Goal: Check status: Check status

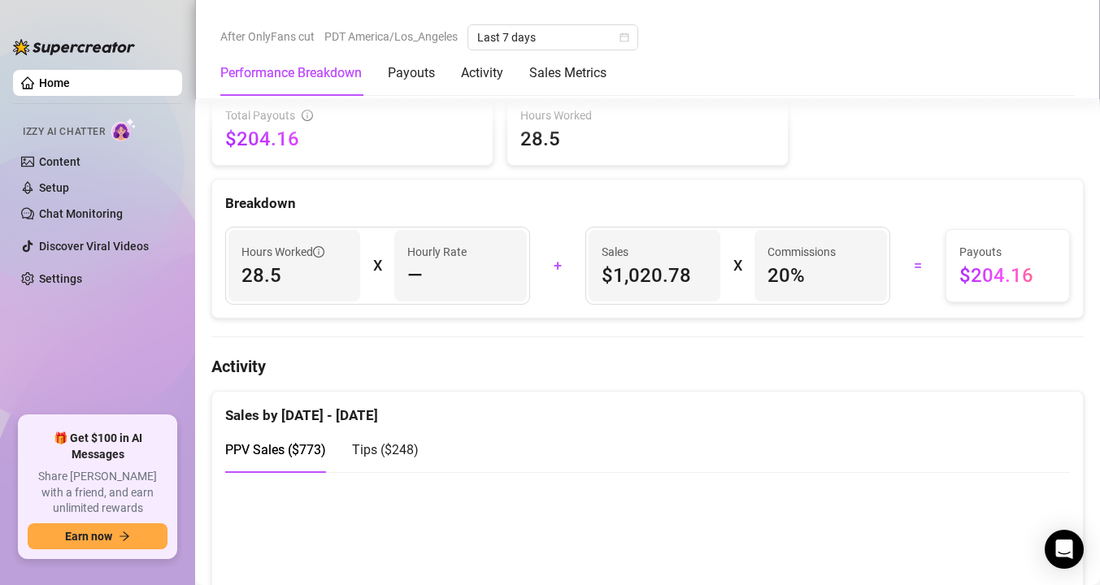
scroll to position [736, 0]
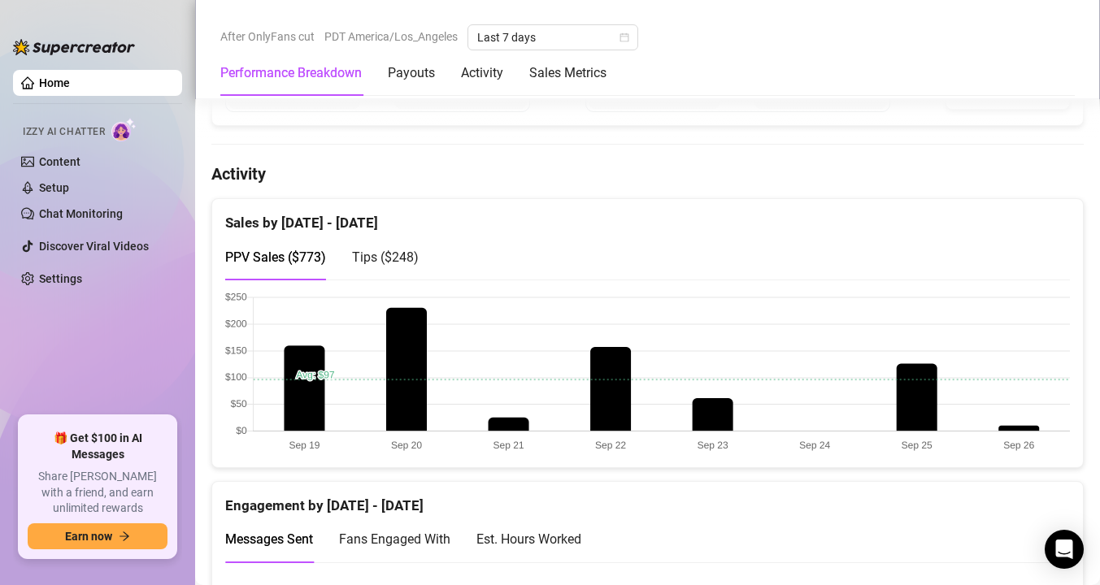
click at [381, 263] on span "Tips ( $248 )" at bounding box center [385, 257] width 67 height 15
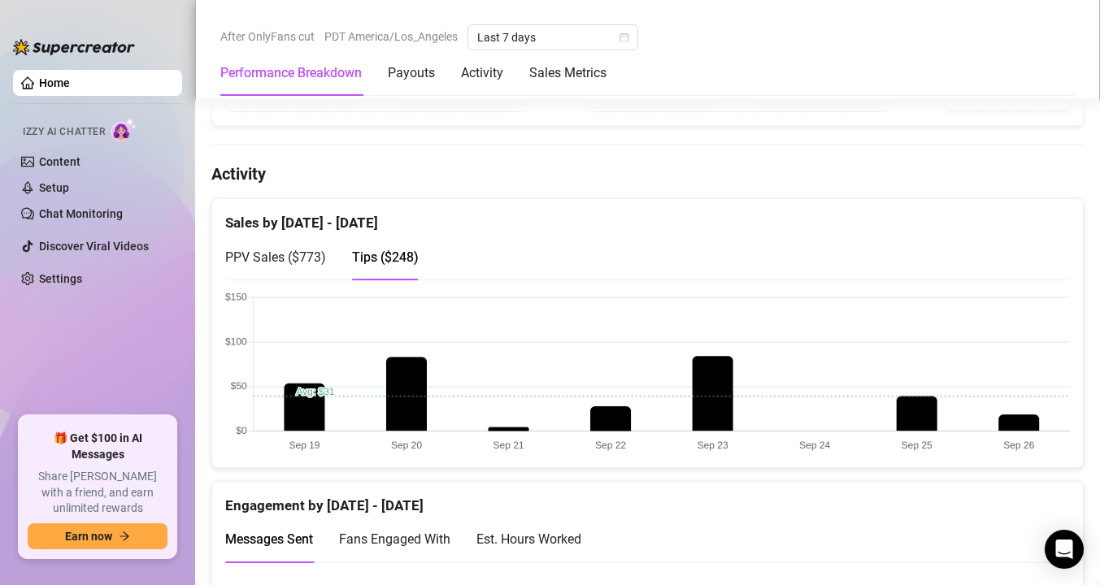
click at [307, 265] on div "PPV Sales ( $773 )" at bounding box center [275, 257] width 101 height 20
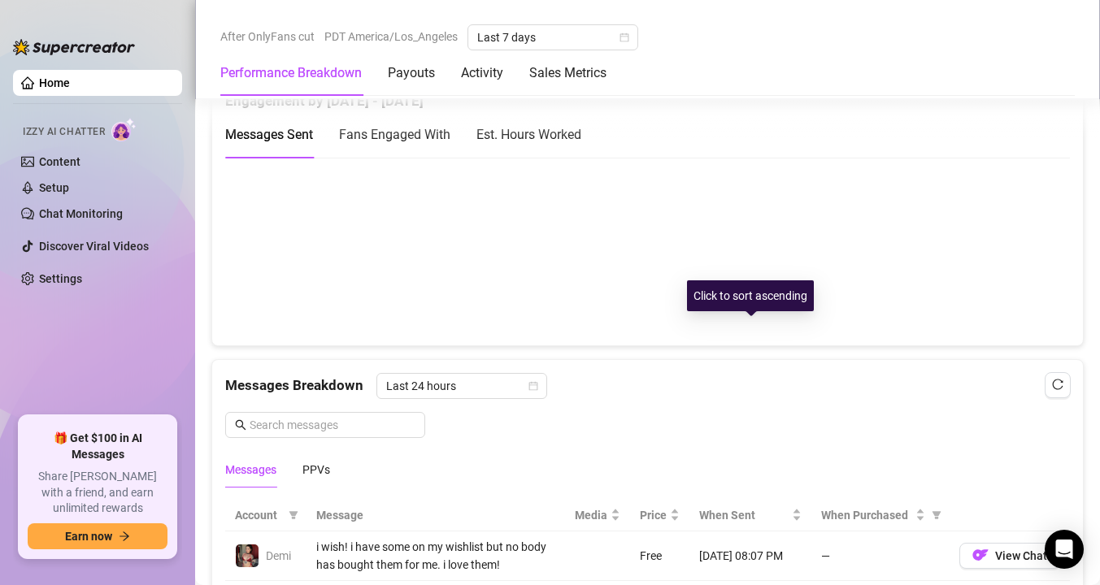
scroll to position [1087, 0]
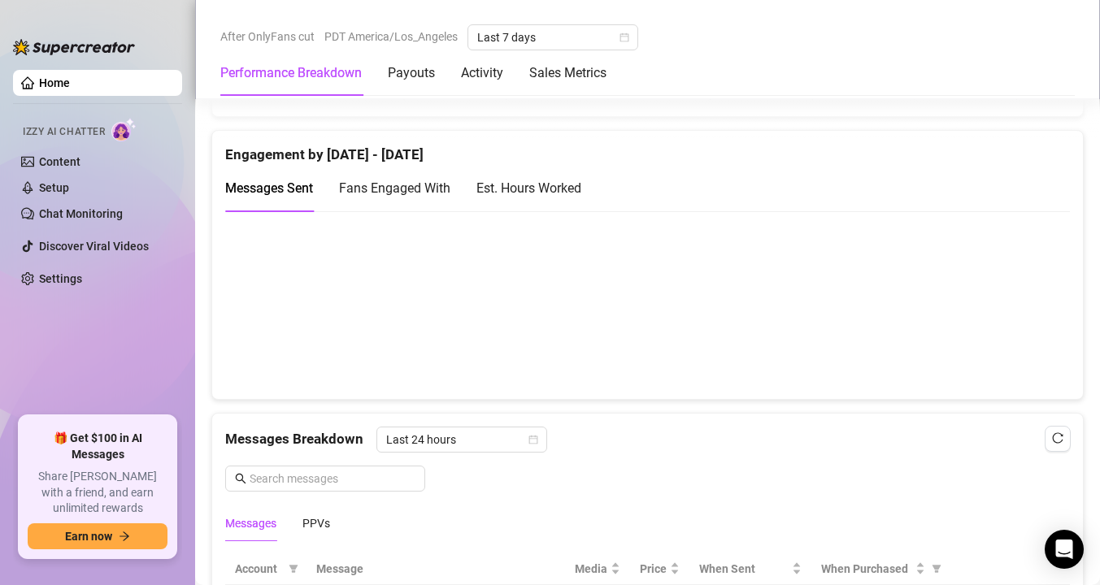
click at [561, 193] on div "Est. Hours Worked" at bounding box center [528, 188] width 105 height 20
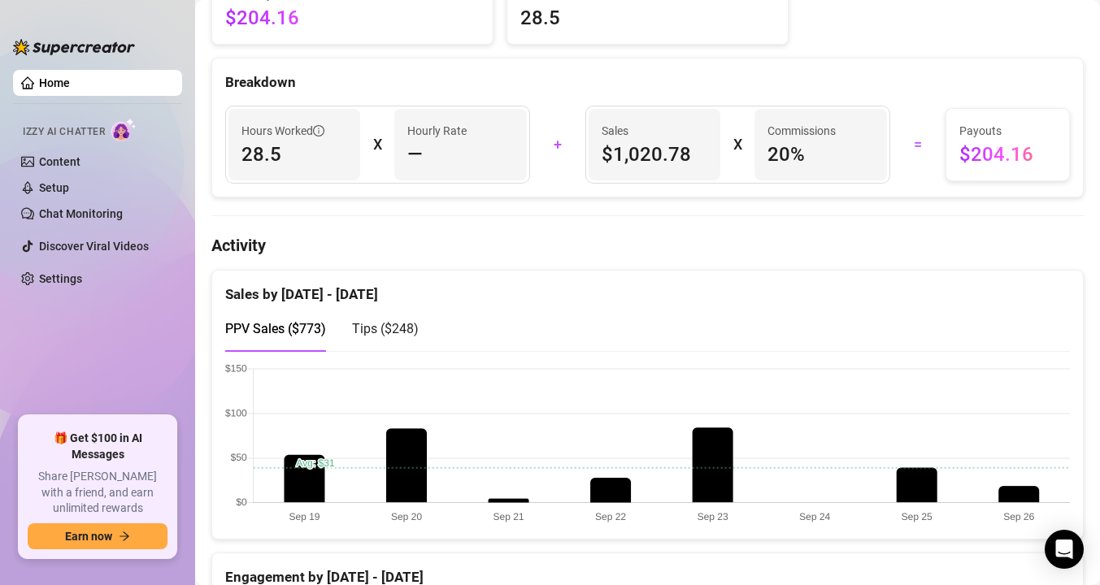
scroll to position [0, 0]
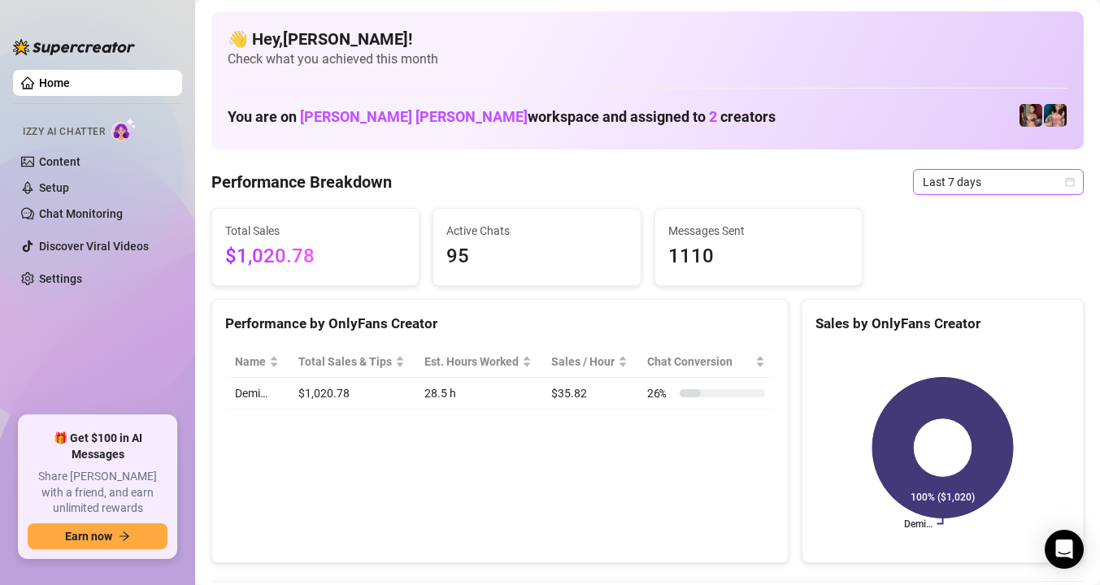
click at [924, 184] on span "Last 7 days" at bounding box center [998, 182] width 151 height 24
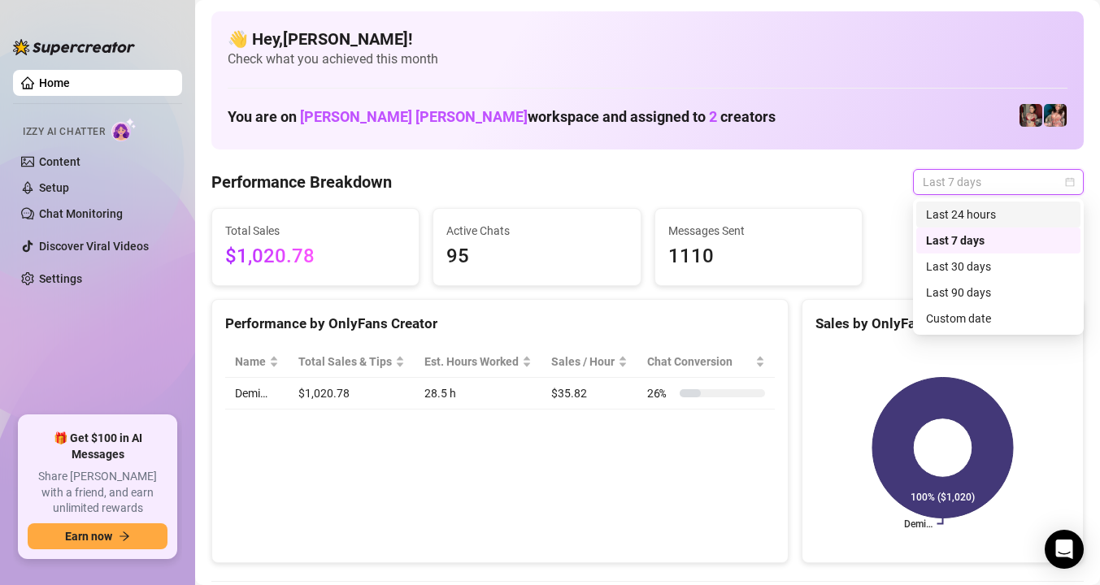
click at [929, 203] on div "Last 24 hours" at bounding box center [998, 215] width 164 height 26
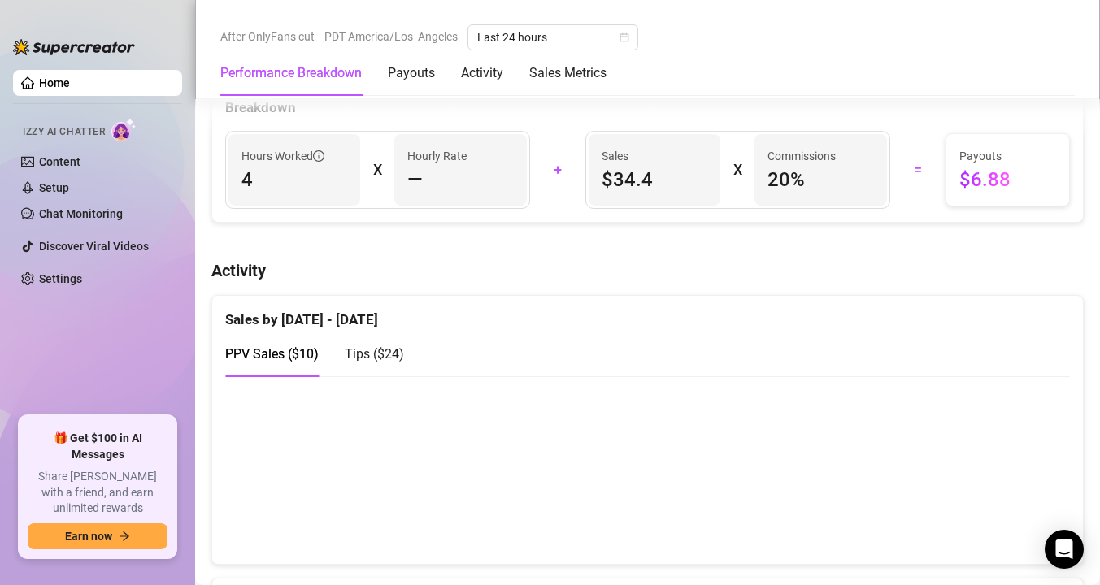
scroll to position [722, 0]
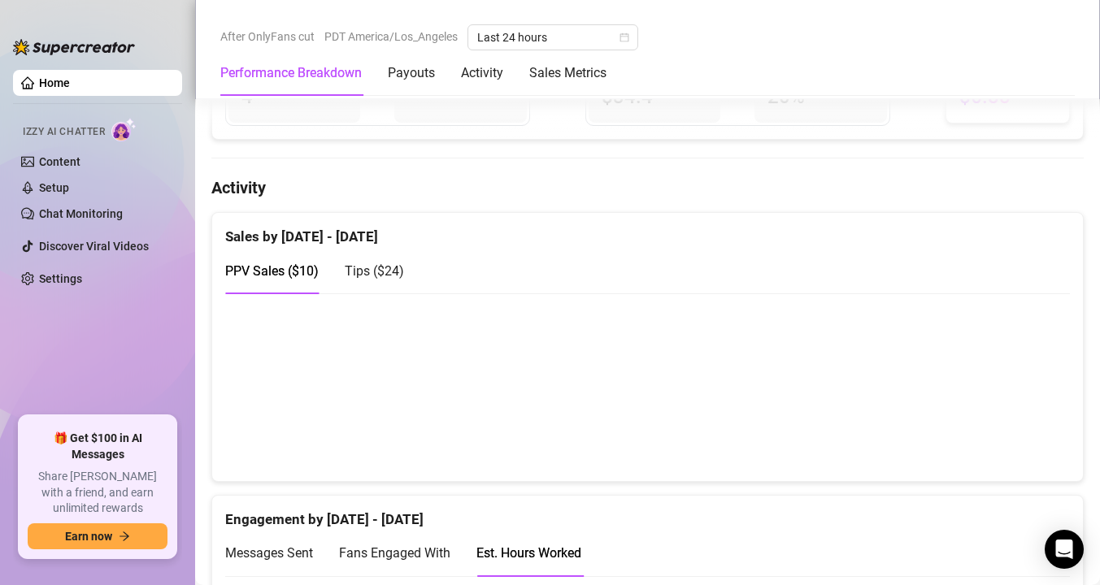
click at [366, 274] on span "Tips ( $24 )" at bounding box center [374, 270] width 59 height 15
click at [276, 275] on span "PPV Sales ( $10 )" at bounding box center [272, 270] width 94 height 15
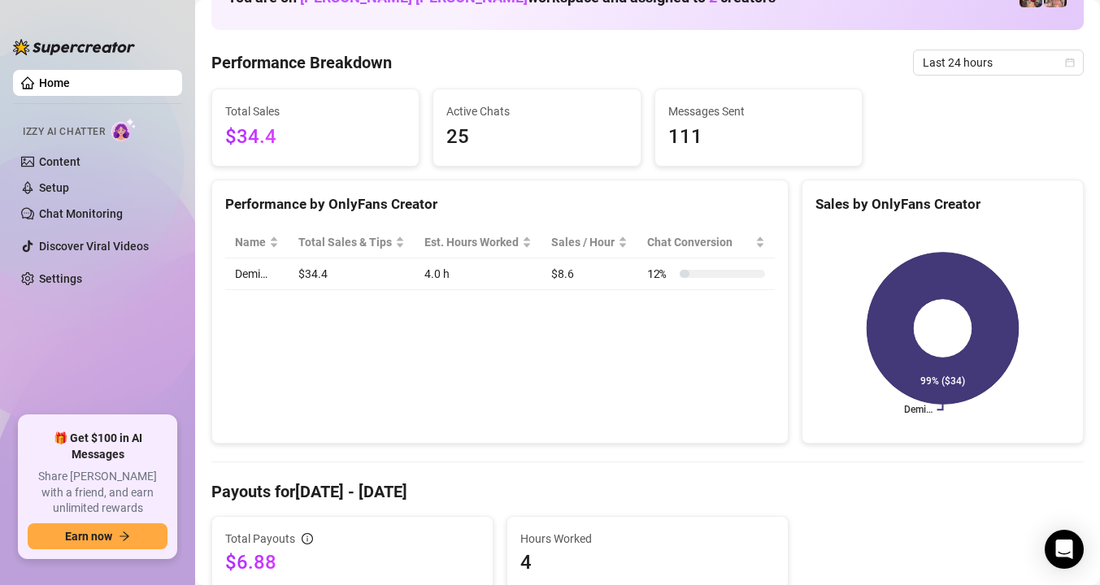
scroll to position [0, 0]
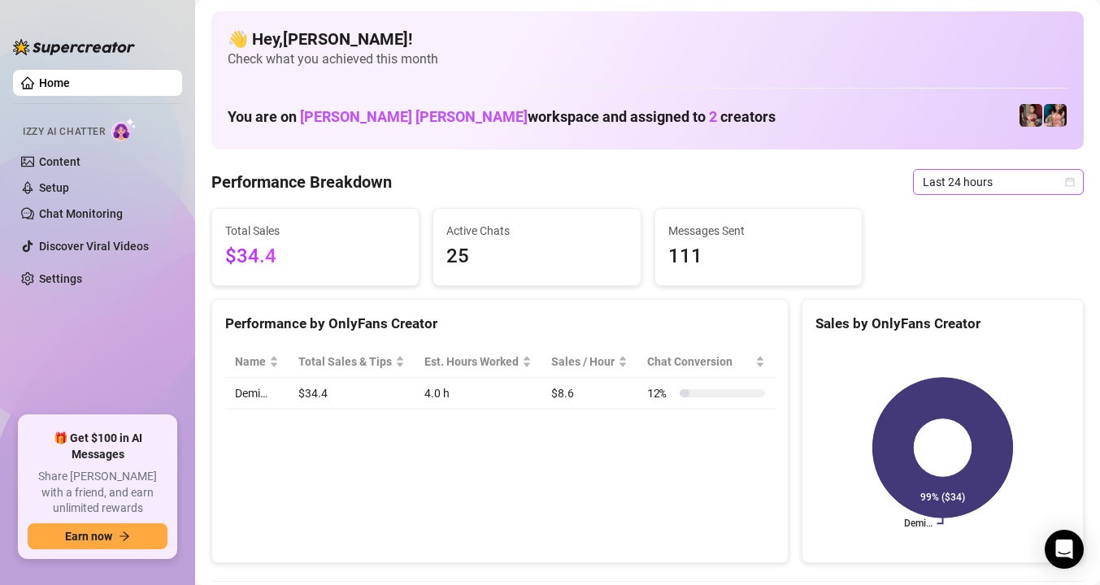
click at [998, 181] on span "Last 24 hours" at bounding box center [998, 182] width 151 height 24
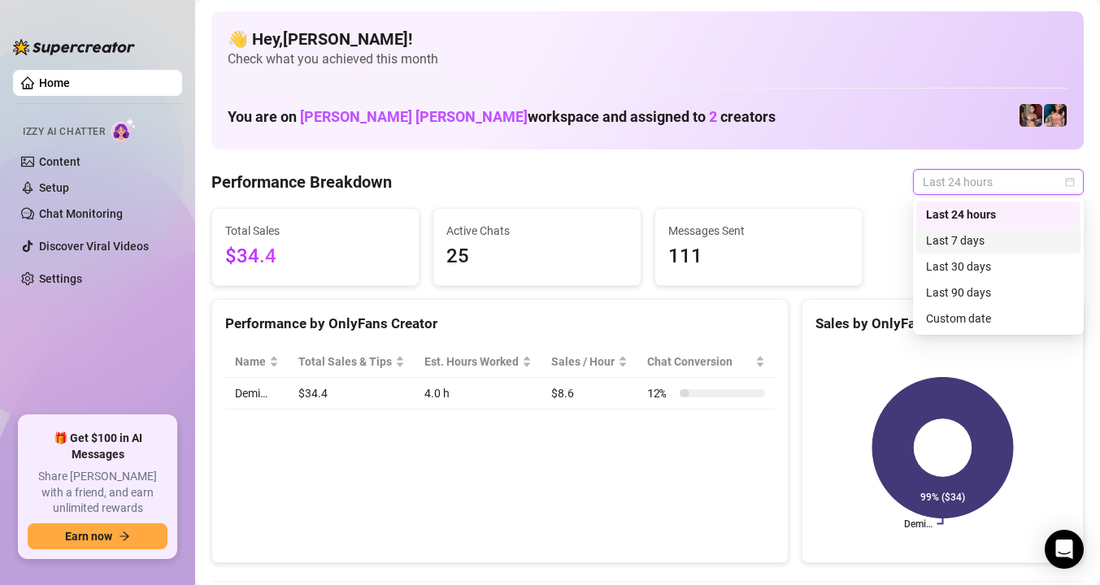
click at [963, 240] on div "Last 7 days" at bounding box center [998, 241] width 145 height 18
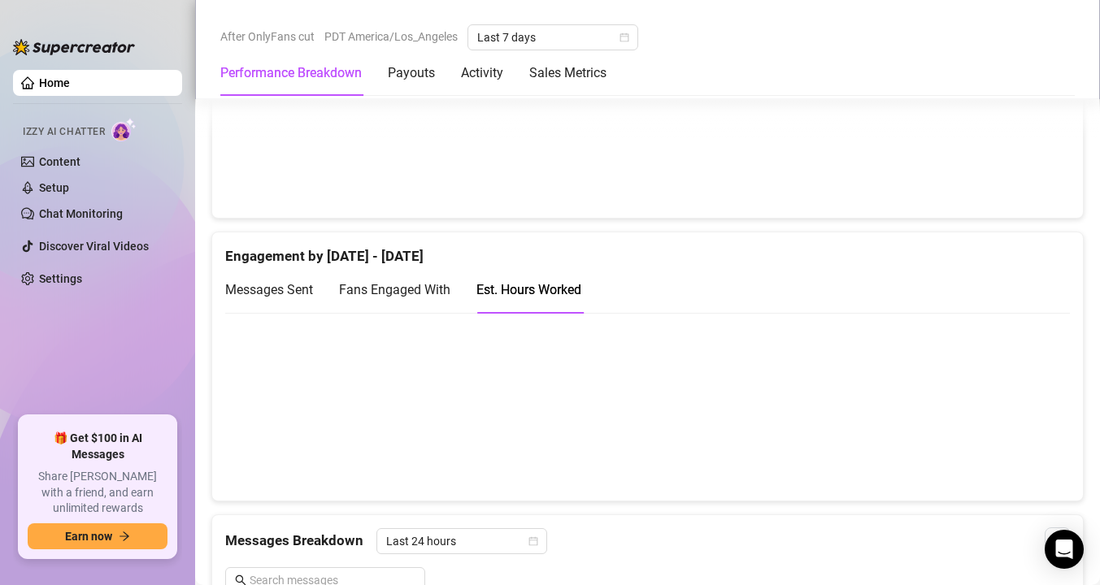
scroll to position [1040, 0]
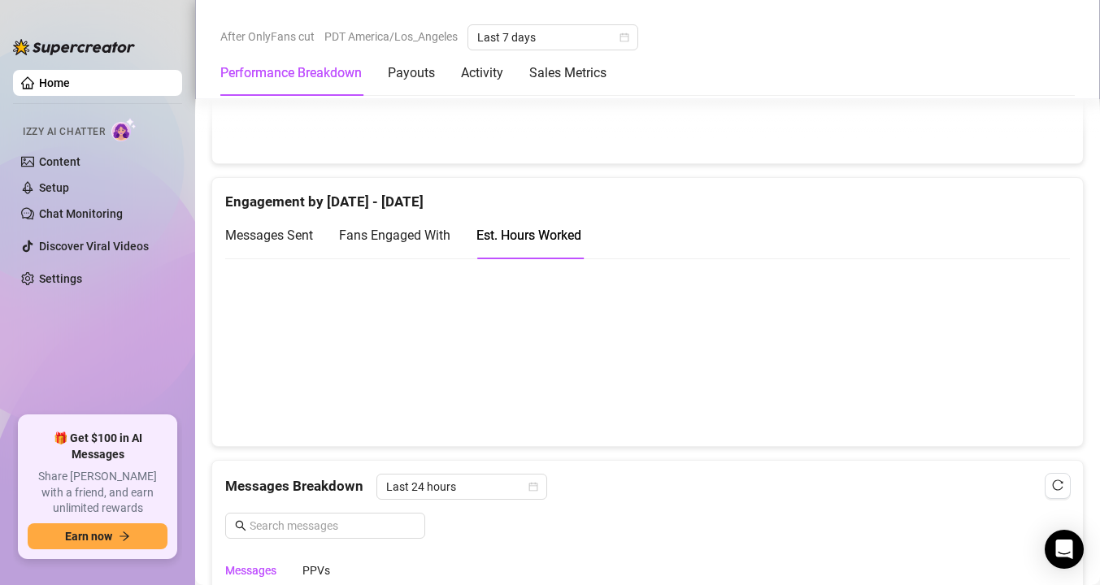
click at [278, 229] on span "Messages Sent" at bounding box center [269, 235] width 88 height 15
click at [512, 240] on div "Est. Hours Worked" at bounding box center [528, 235] width 105 height 20
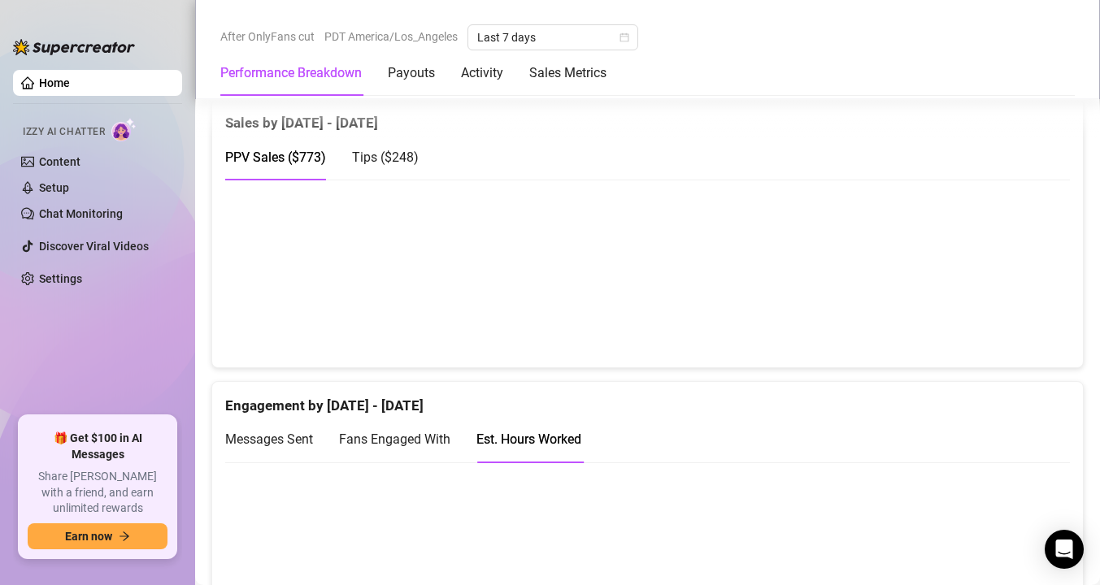
scroll to position [747, 0]
